Goal: Check status: Check status

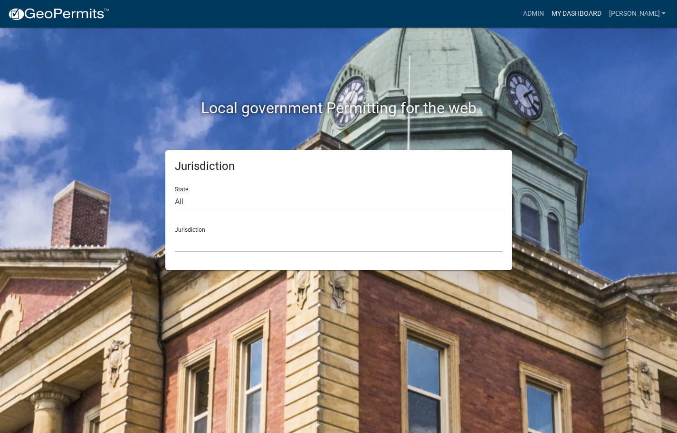
click at [602, 14] on link "My Dashboard" at bounding box center [577, 14] width 58 height 18
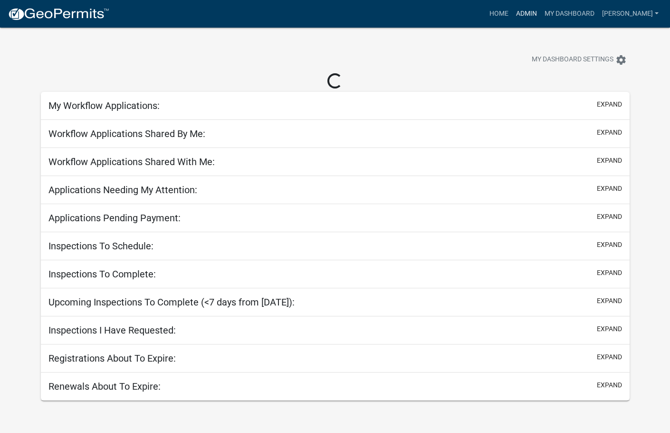
click at [541, 16] on link "Admin" at bounding box center [526, 14] width 29 height 18
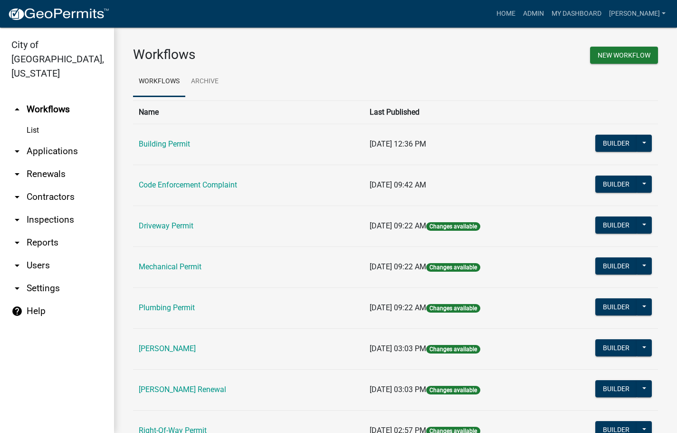
click at [218, 179] on td "Code Enforcement Complaint" at bounding box center [248, 184] width 231 height 41
click at [214, 187] on link "Code Enforcement Complaint" at bounding box center [188, 184] width 98 height 9
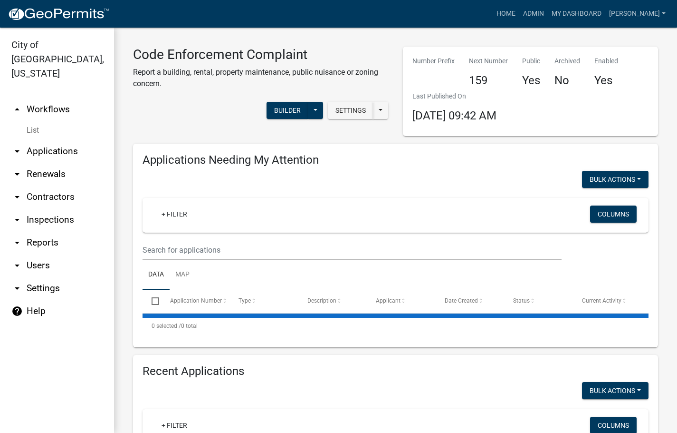
select select "3: 100"
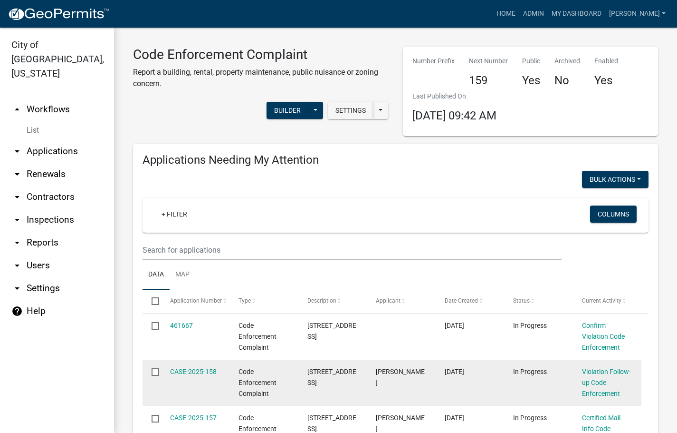
scroll to position [143, 0]
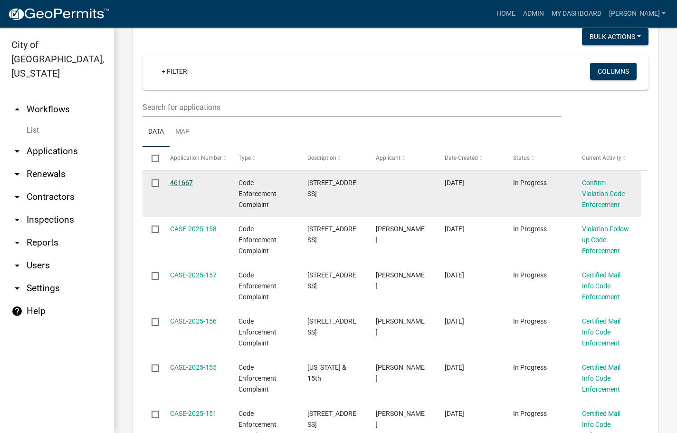
click at [189, 183] on link "461667" at bounding box center [181, 183] width 23 height 8
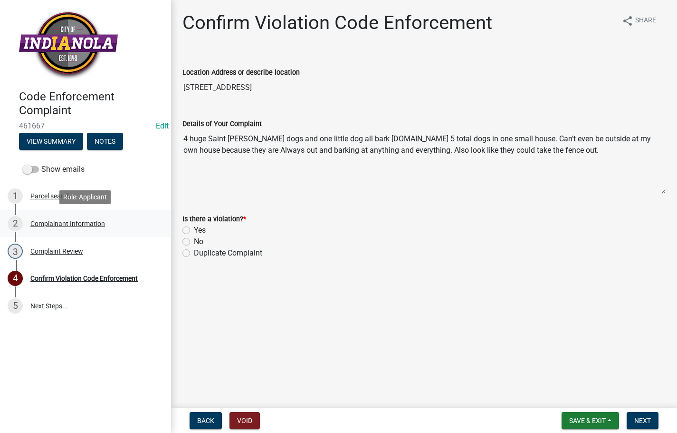
click at [58, 225] on div "Complainant Information" at bounding box center [67, 223] width 75 height 7
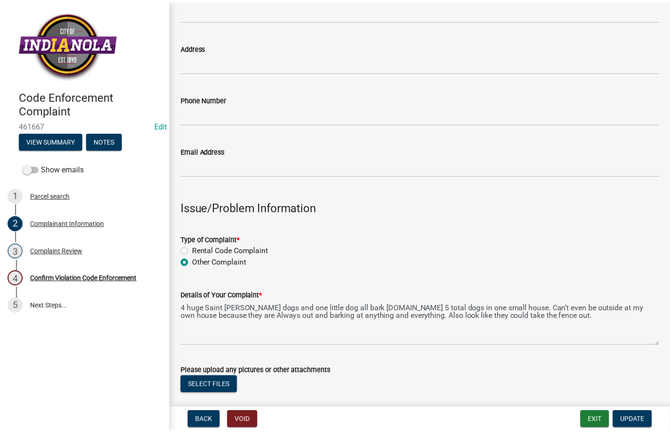
scroll to position [190, 0]
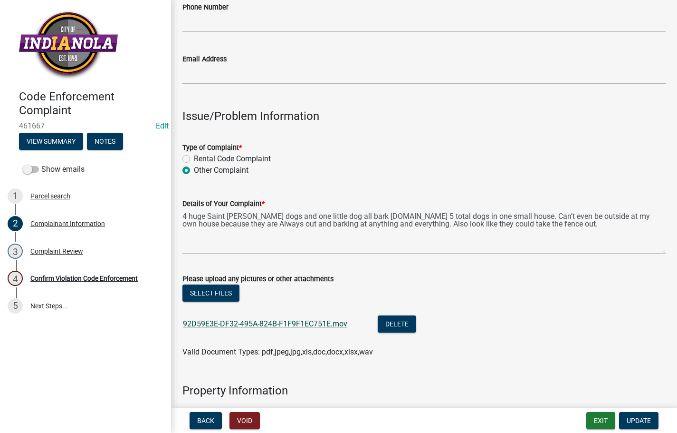
click at [227, 321] on link "92D59E3E-DF32-495A-824B-F1F9F1EC751E.mov" at bounding box center [265, 323] width 164 height 9
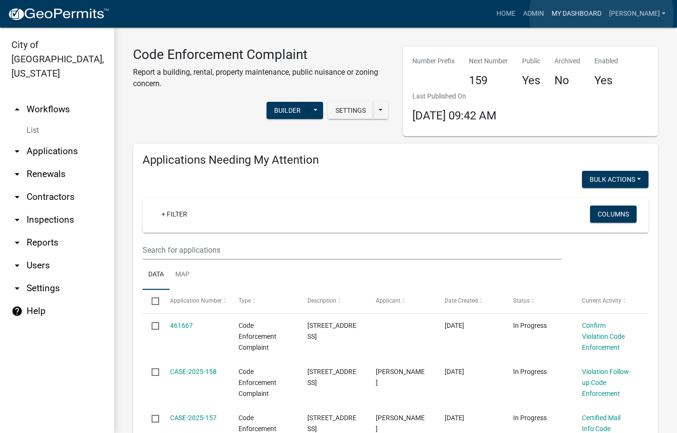
click at [602, 15] on link "My Dashboard" at bounding box center [577, 14] width 58 height 18
